Goal: Navigation & Orientation: Go to known website

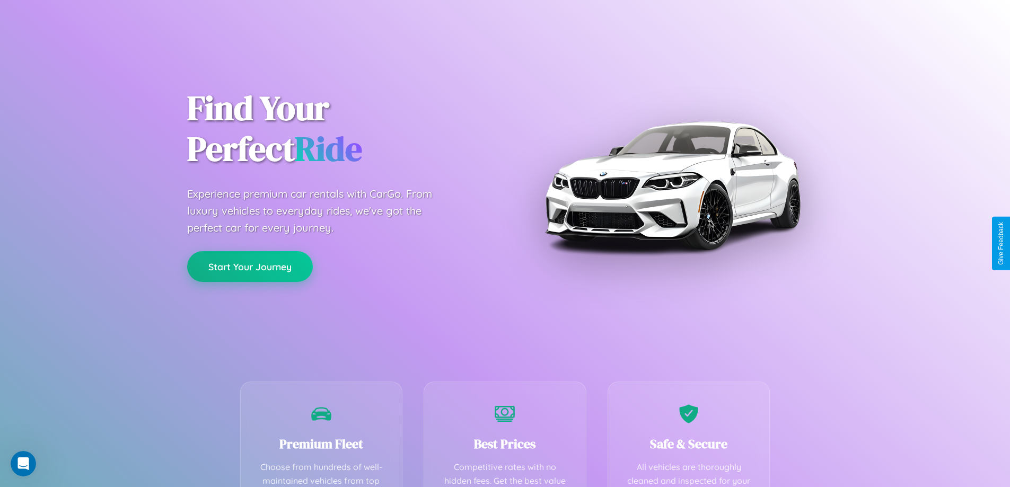
click at [250, 267] on button "Start Your Journey" at bounding box center [250, 266] width 126 height 31
click at [250, 266] on button "Start Your Journey" at bounding box center [250, 266] width 126 height 31
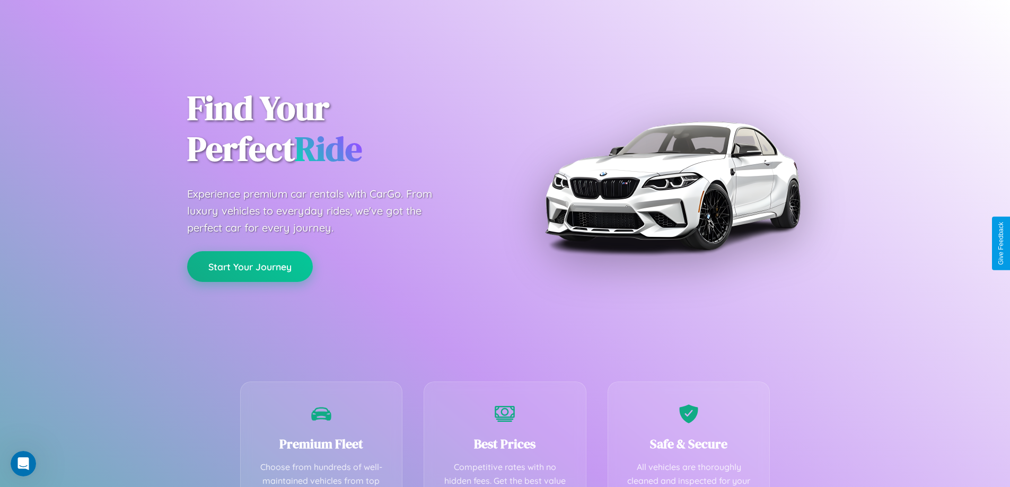
click at [250, 266] on button "Start Your Journey" at bounding box center [250, 266] width 126 height 31
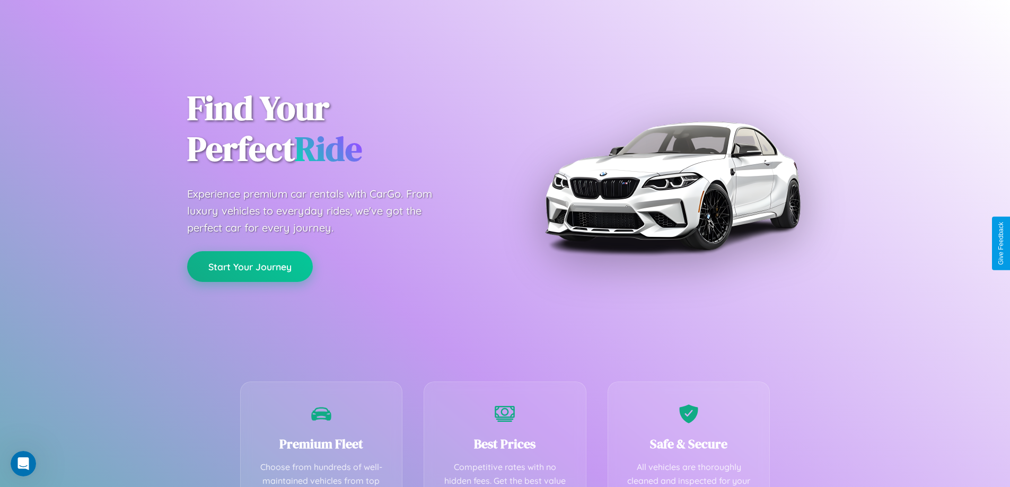
click at [250, 266] on button "Start Your Journey" at bounding box center [250, 266] width 126 height 31
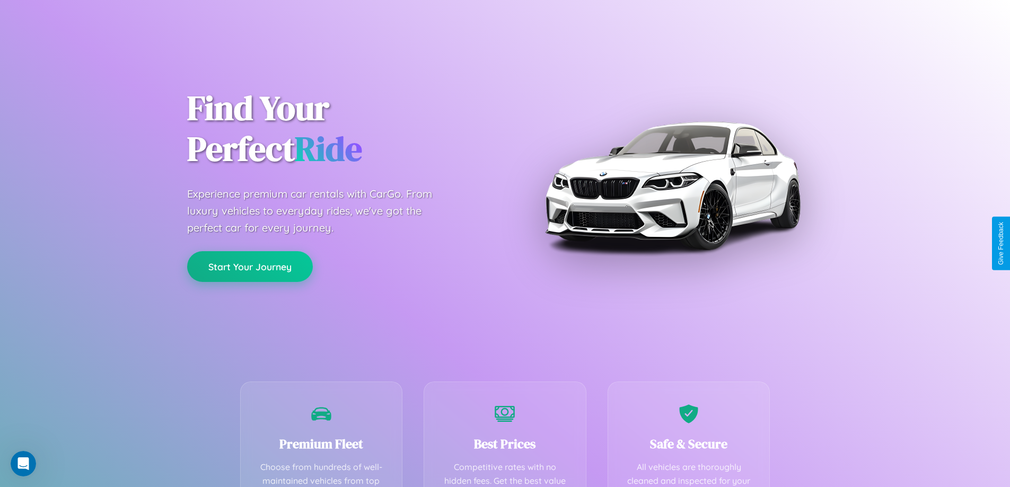
click at [250, 266] on button "Start Your Journey" at bounding box center [250, 266] width 126 height 31
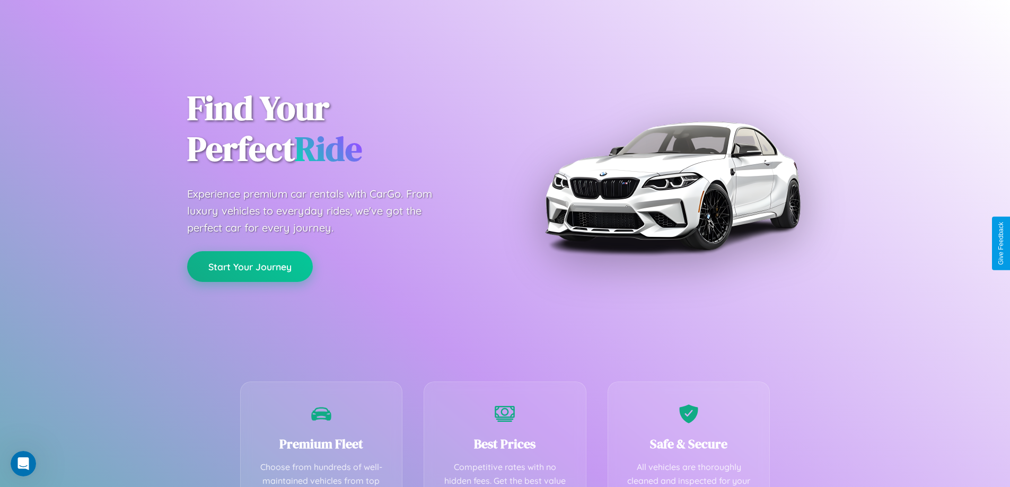
click at [250, 266] on button "Start Your Journey" at bounding box center [250, 266] width 126 height 31
